Goal: Transaction & Acquisition: Purchase product/service

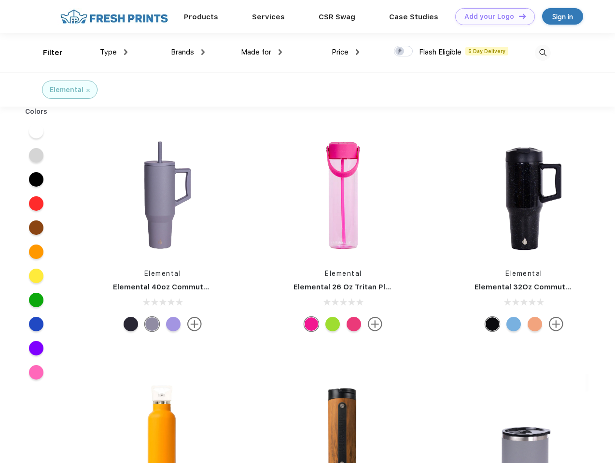
click at [491, 16] on link "Add your Logo Design Tool" at bounding box center [495, 16] width 80 height 17
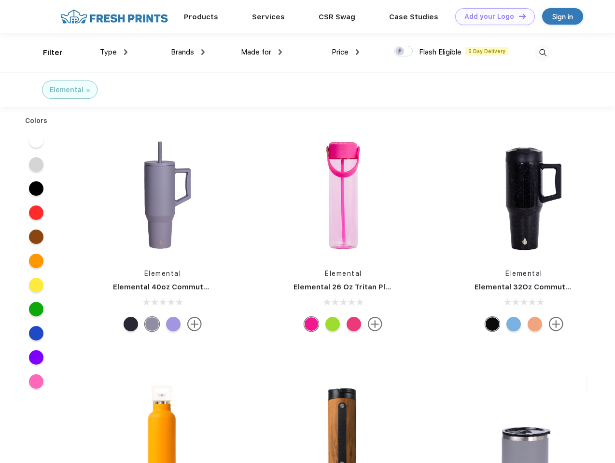
click at [0, 0] on div "Design Tool" at bounding box center [0, 0] width 0 height 0
click at [518, 16] on link "Add your Logo Design Tool" at bounding box center [495, 16] width 80 height 17
click at [46, 53] on div "Filter" at bounding box center [53, 52] width 20 height 11
click at [114, 52] on span "Type" at bounding box center [108, 52] width 17 height 9
click at [188, 52] on span "Brands" at bounding box center [182, 52] width 23 height 9
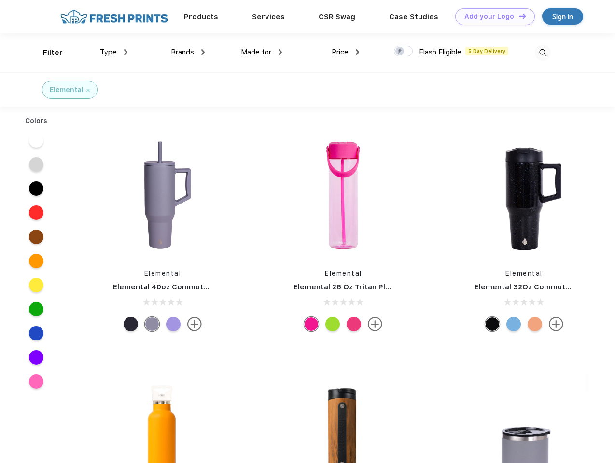
click at [262, 52] on span "Made for" at bounding box center [256, 52] width 30 height 9
click at [346, 52] on span "Price" at bounding box center [340, 52] width 17 height 9
click at [404, 52] on div at bounding box center [403, 51] width 19 height 11
click at [400, 52] on input "checkbox" at bounding box center [397, 48] width 6 height 6
click at [543, 53] on img at bounding box center [543, 53] width 16 height 16
